Goal: Check status

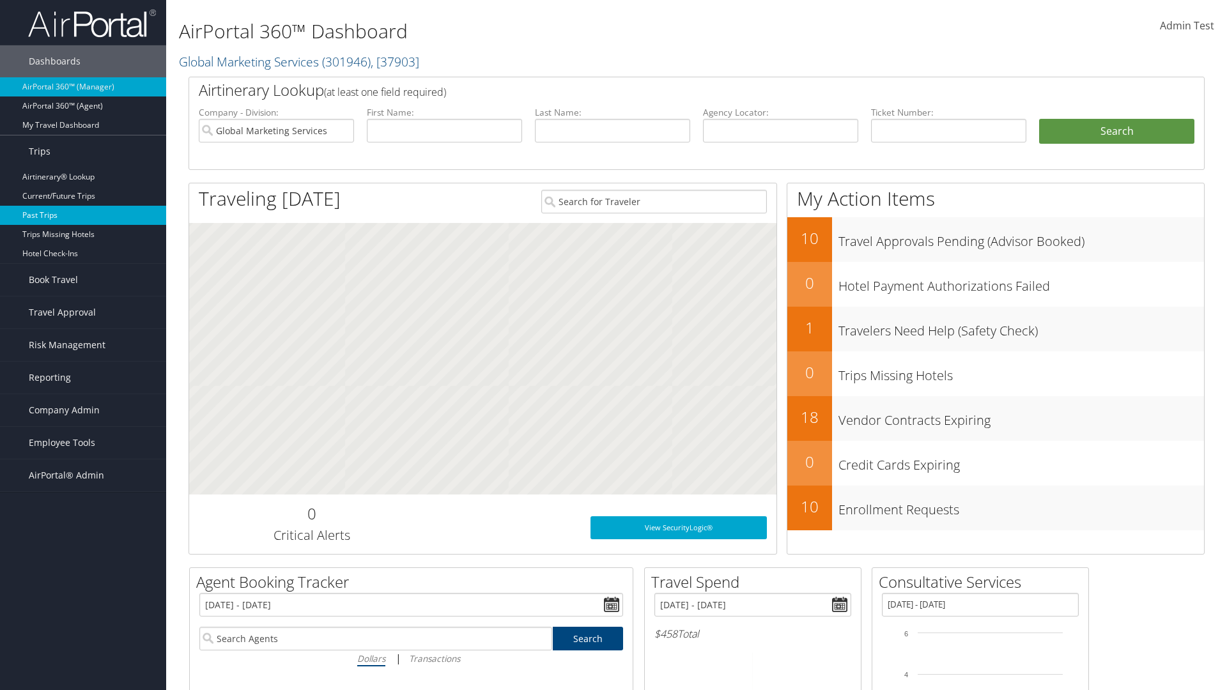
click at [83, 215] on link "Past Trips" at bounding box center [83, 215] width 166 height 19
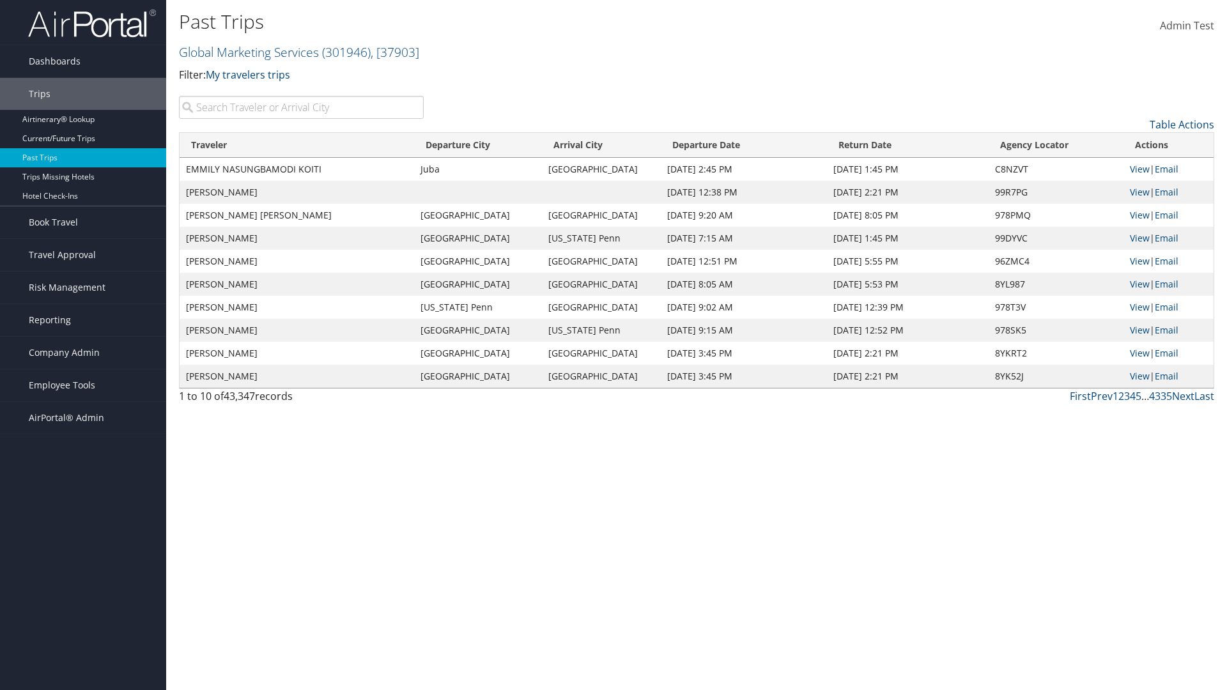
click at [301, 107] on input "search" at bounding box center [301, 107] width 245 height 23
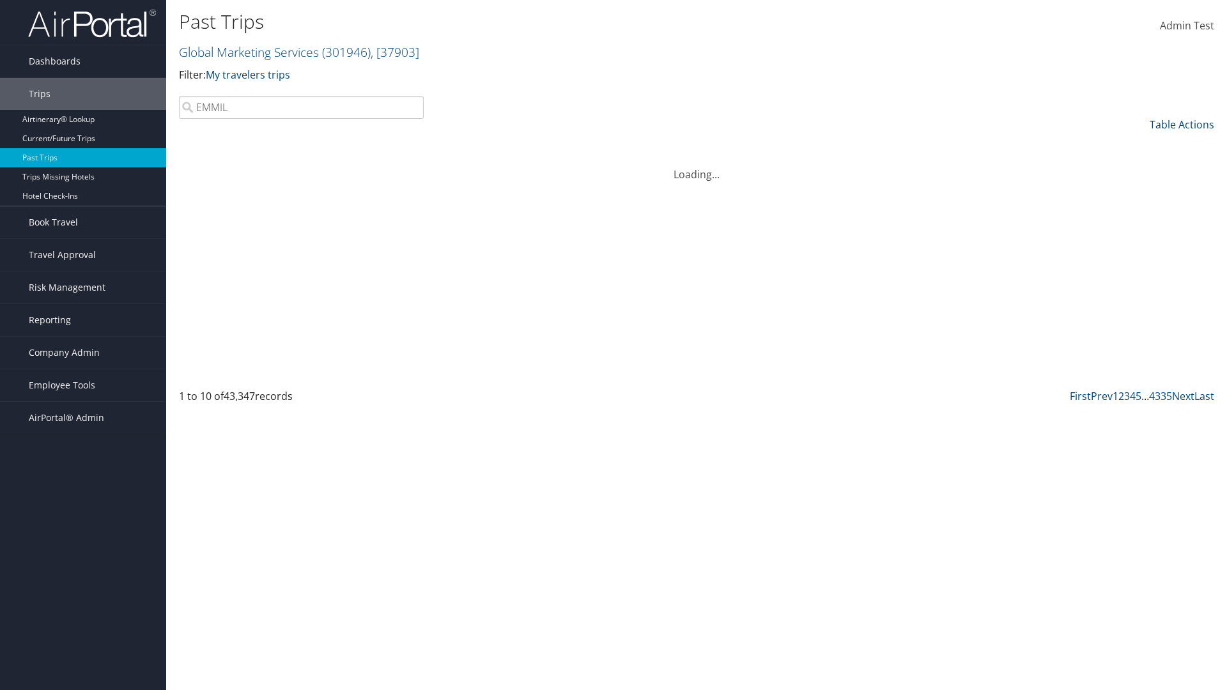
type input "EMMILY"
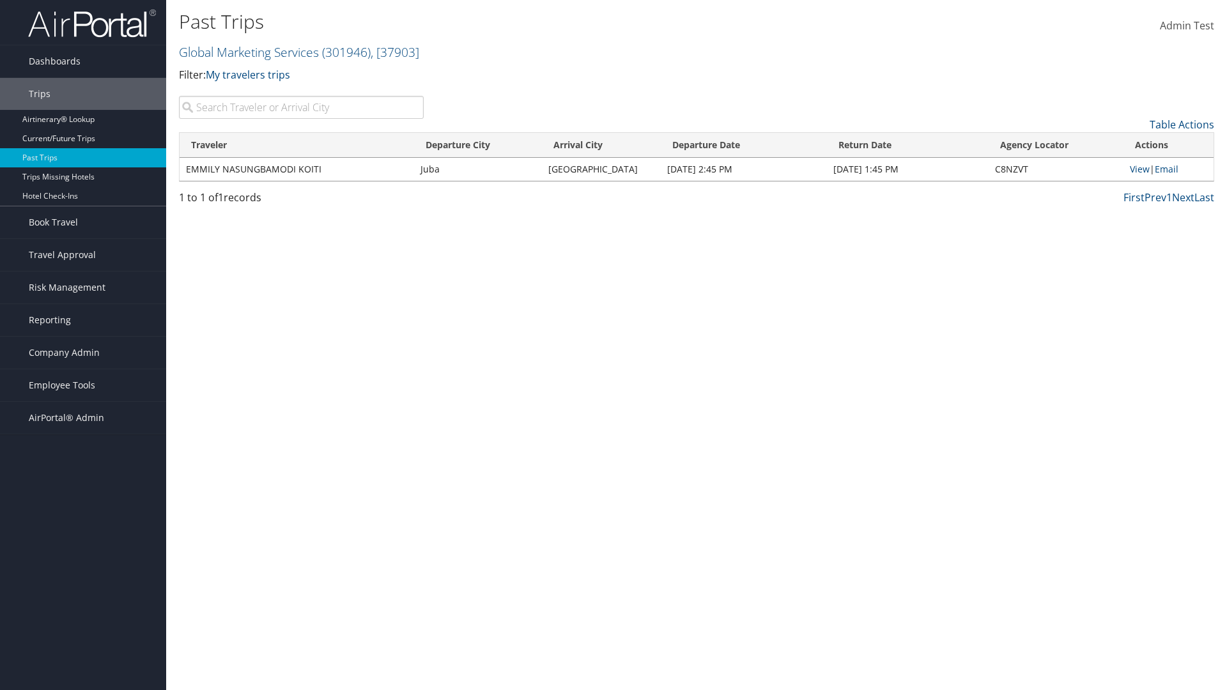
click at [301, 107] on input "search" at bounding box center [301, 107] width 245 height 23
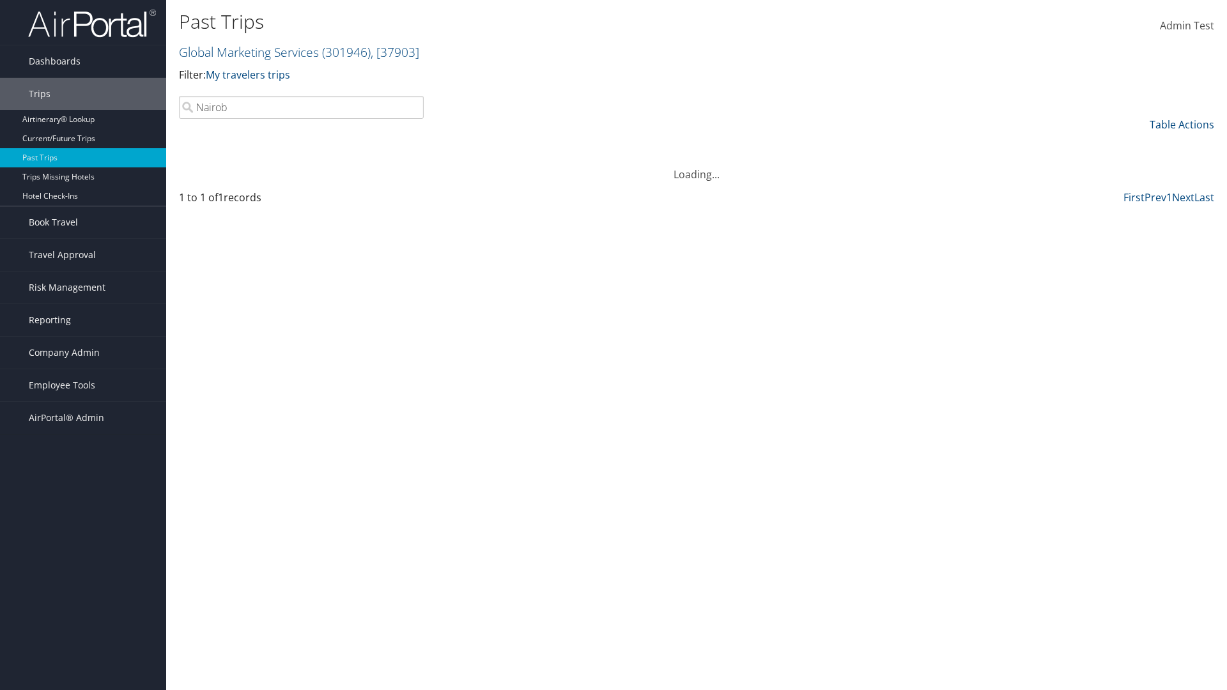
type input "Nairobi"
